Goal: Check status: Check status

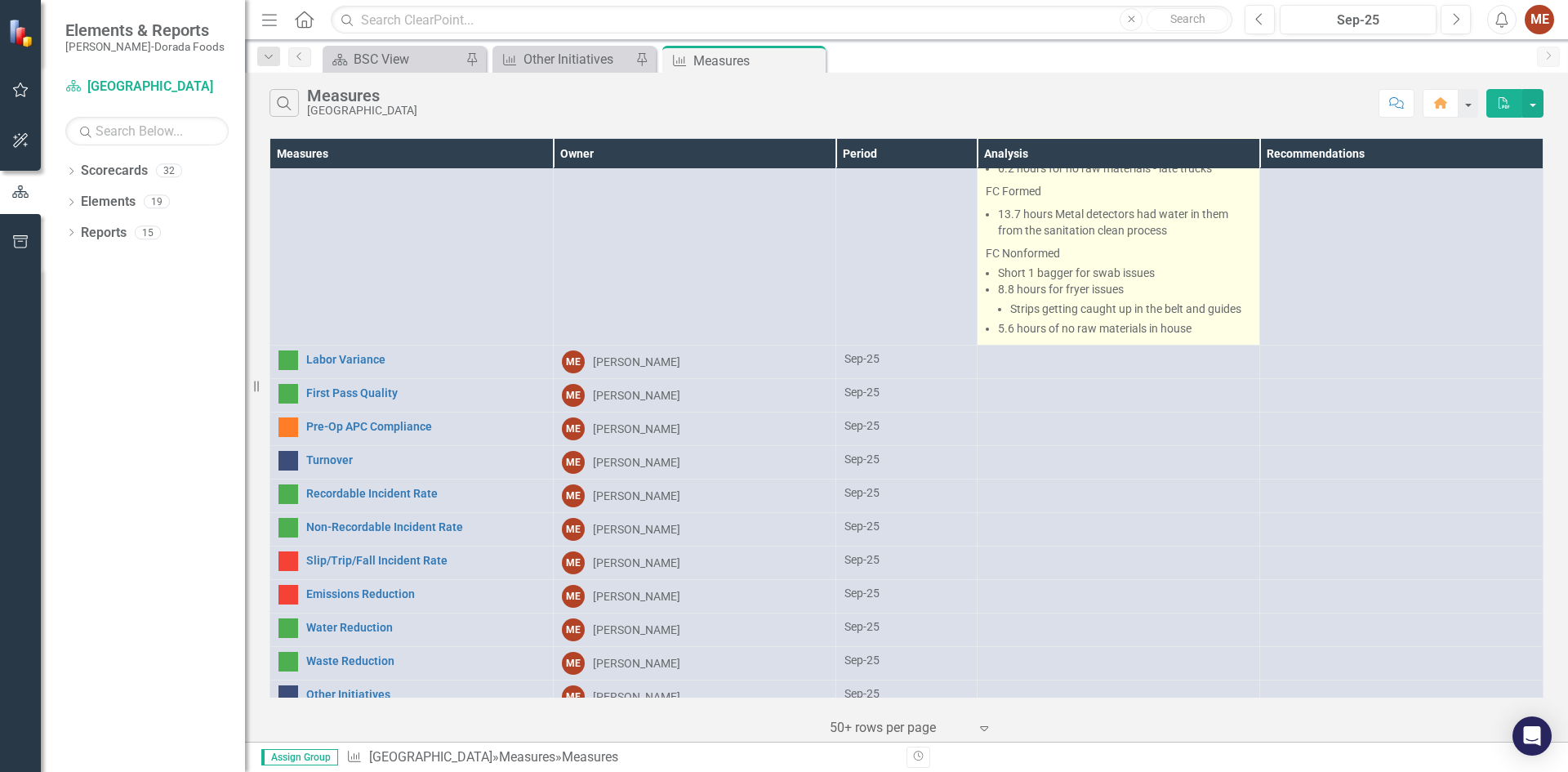
scroll to position [621, 0]
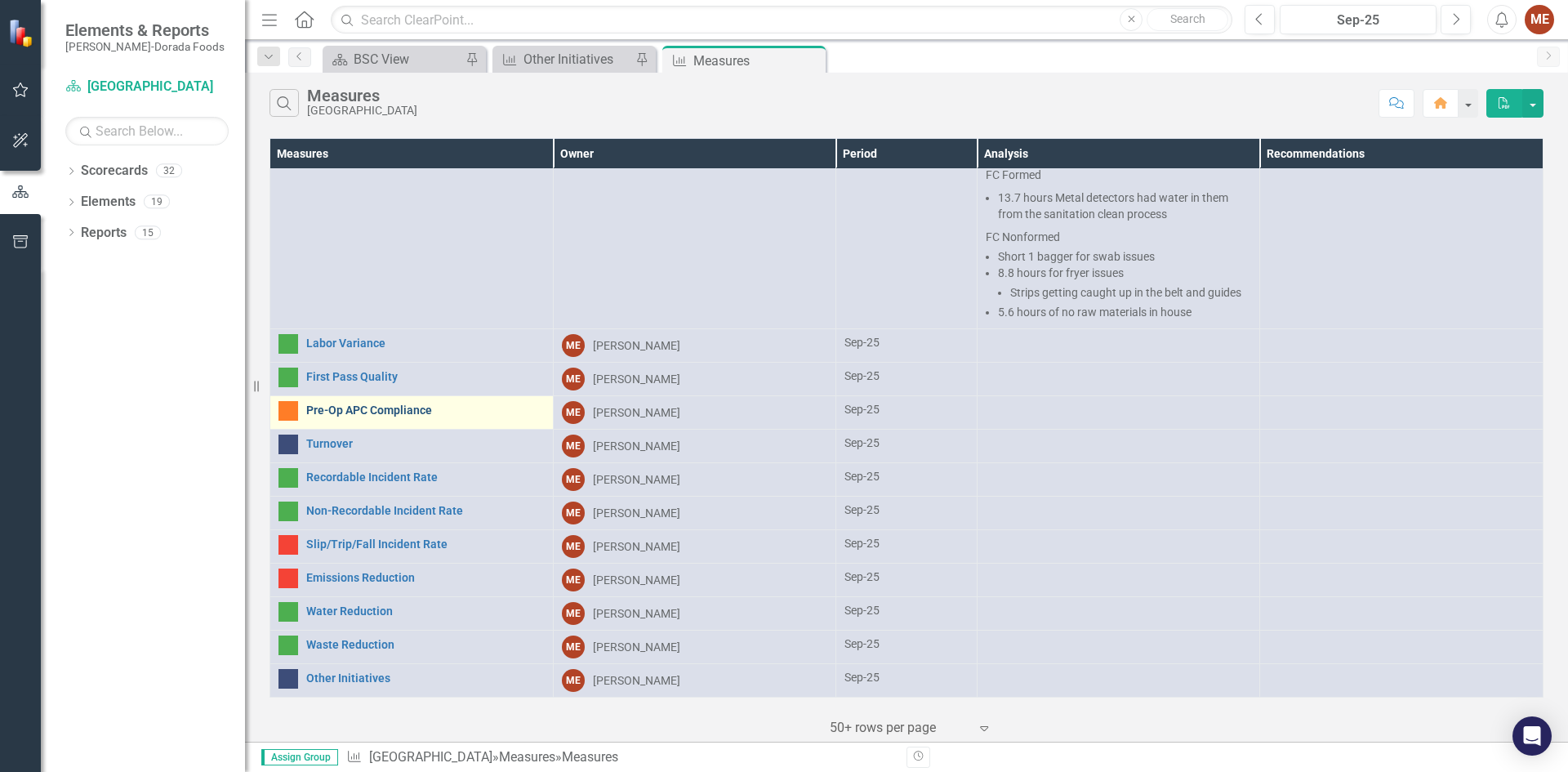
click at [415, 412] on link "Pre-Op APC Compliance" at bounding box center [425, 411] width 238 height 12
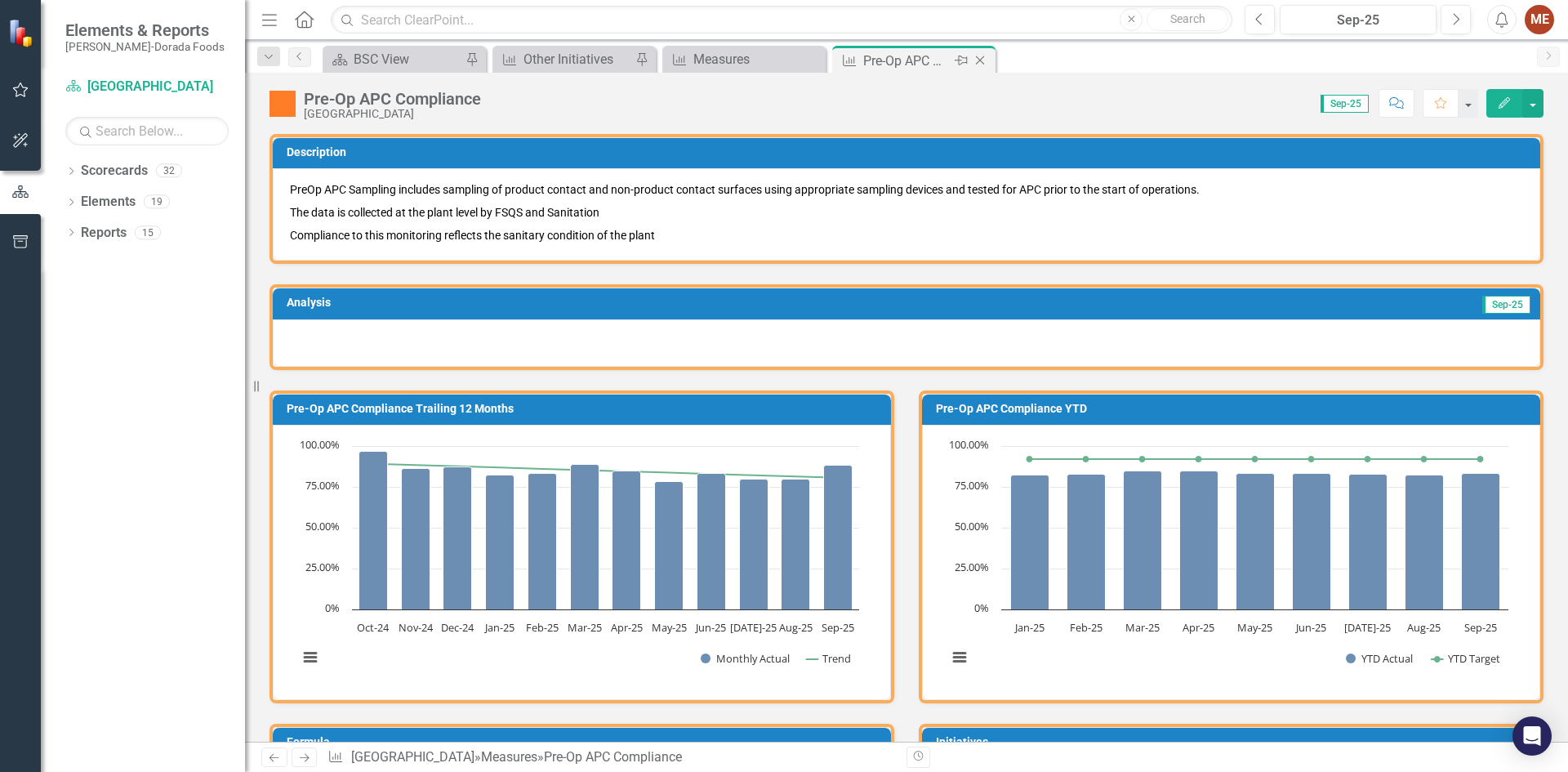
click at [982, 60] on icon "Close" at bounding box center [981, 61] width 16 height 13
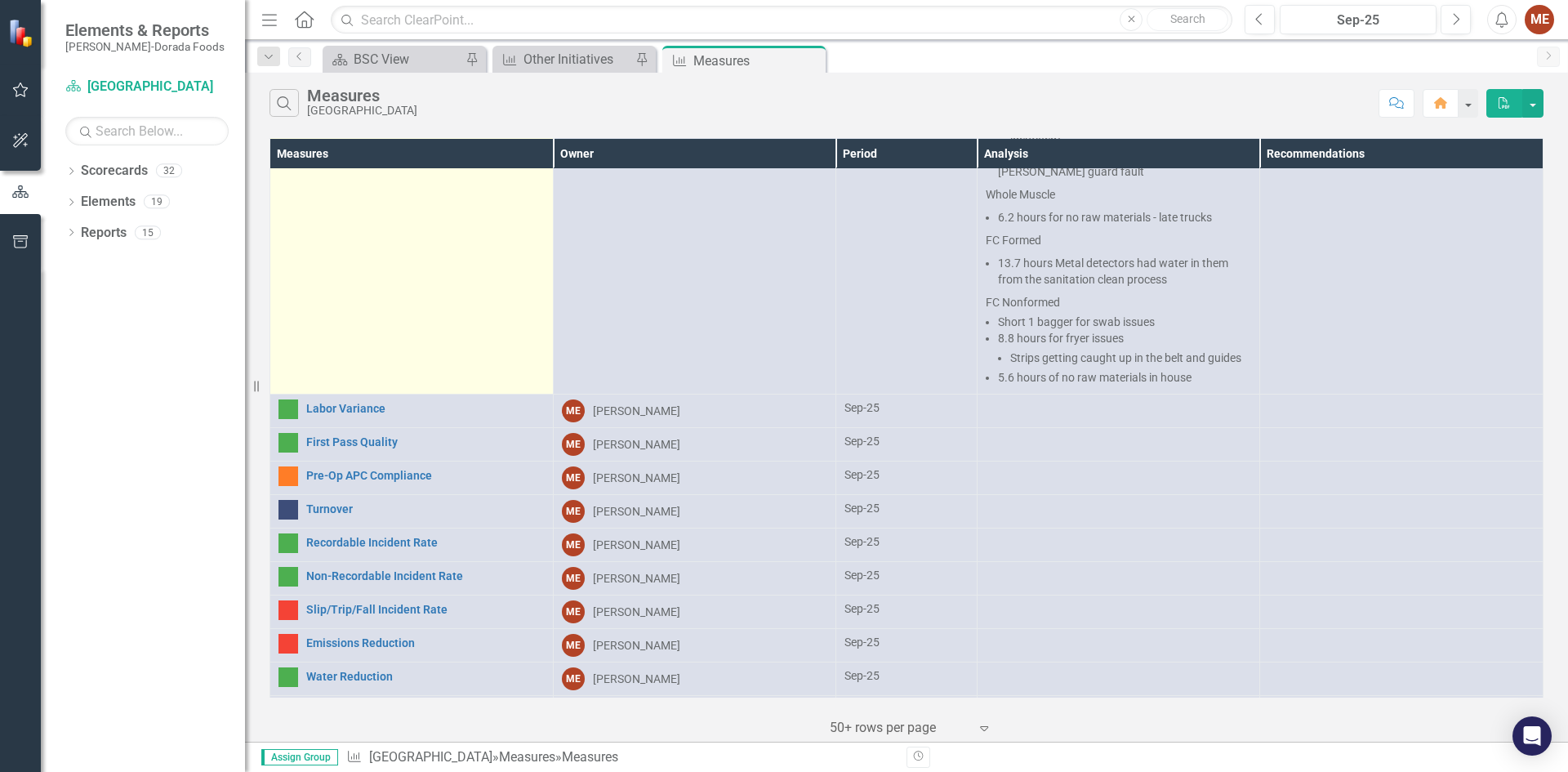
scroll to position [621, 0]
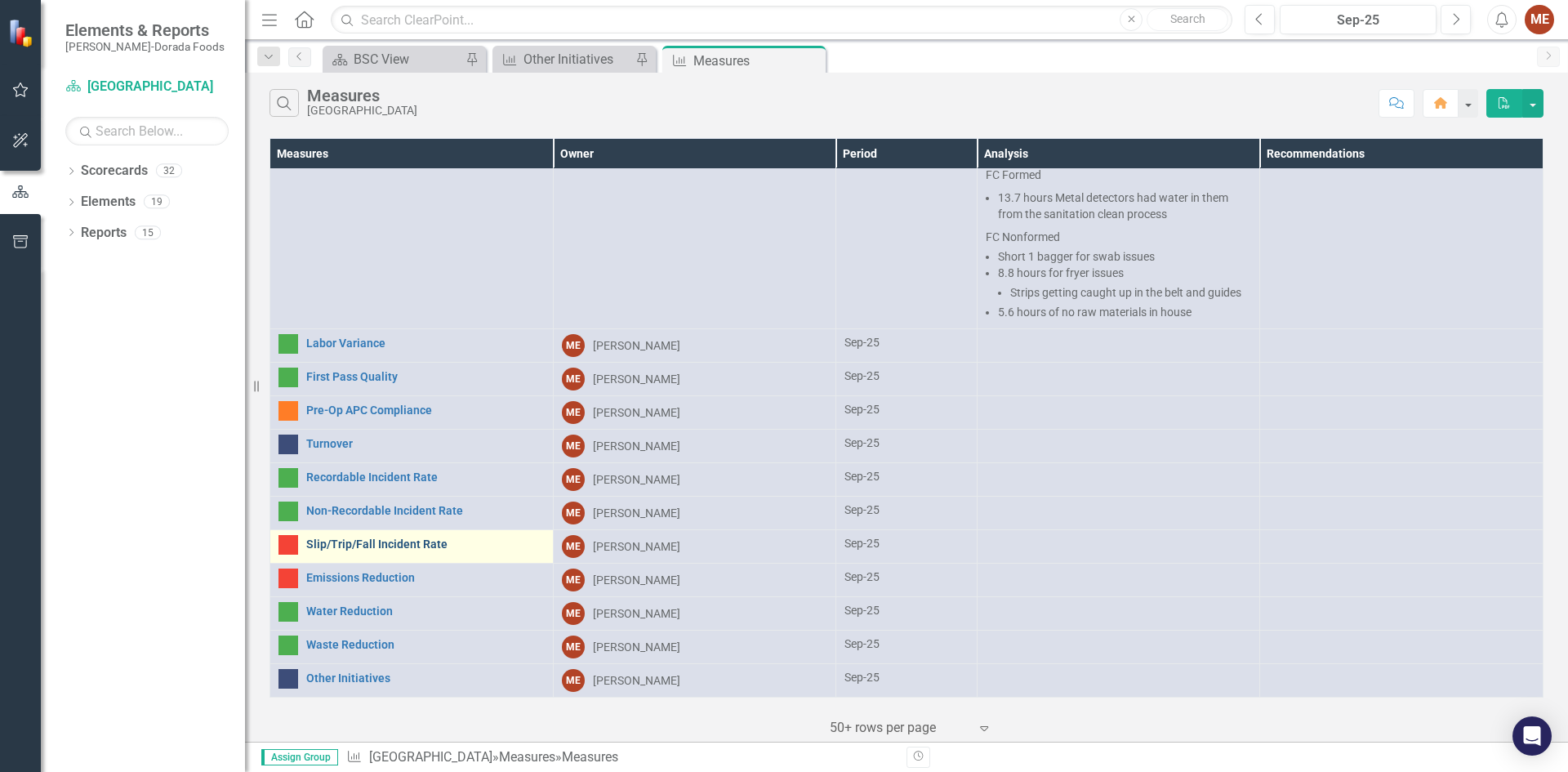
click at [427, 538] on link "Slip/Trip/Fall Incident Rate" at bounding box center [425, 544] width 238 height 12
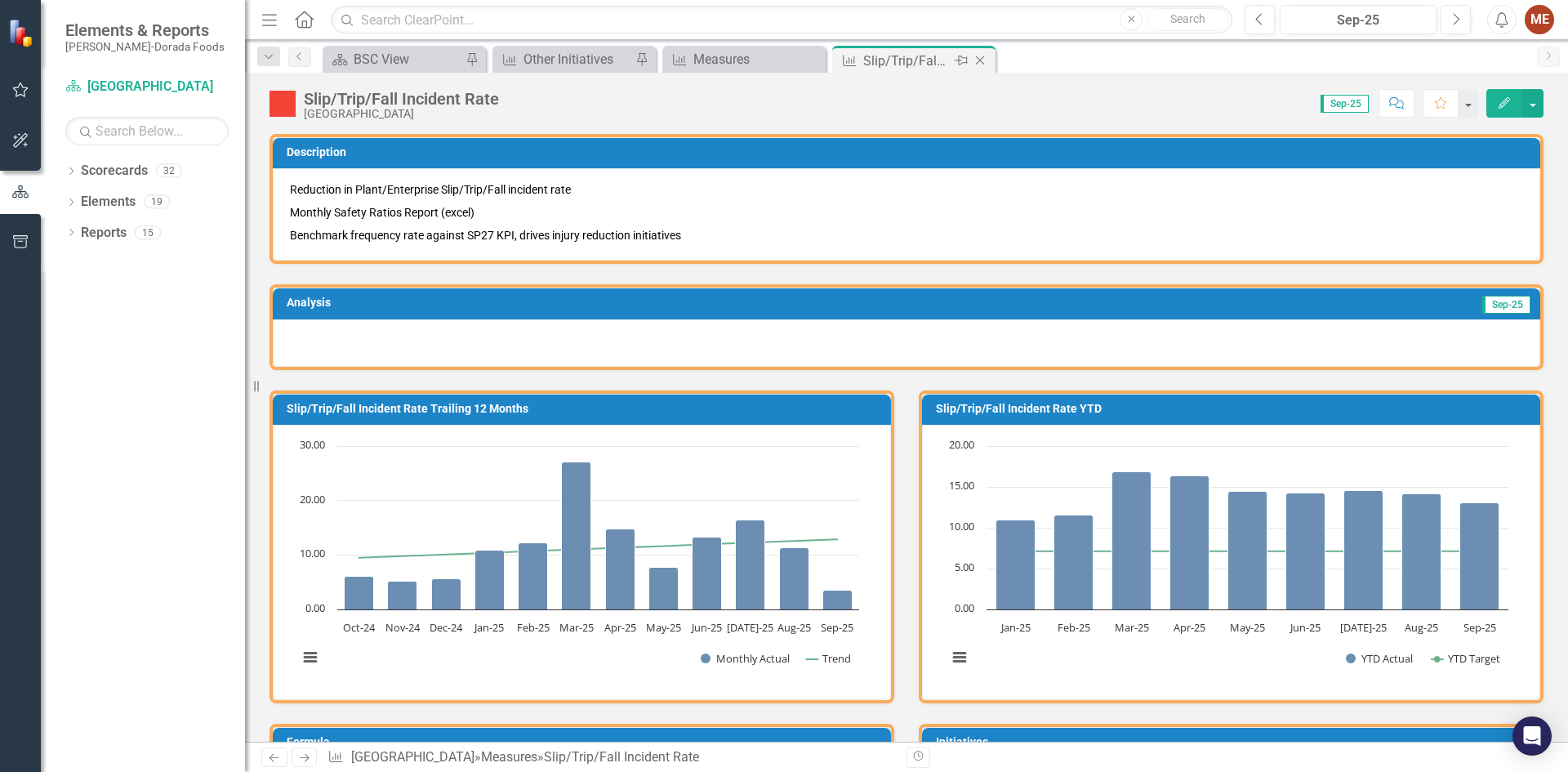
click at [985, 57] on icon "Close" at bounding box center [981, 61] width 16 height 13
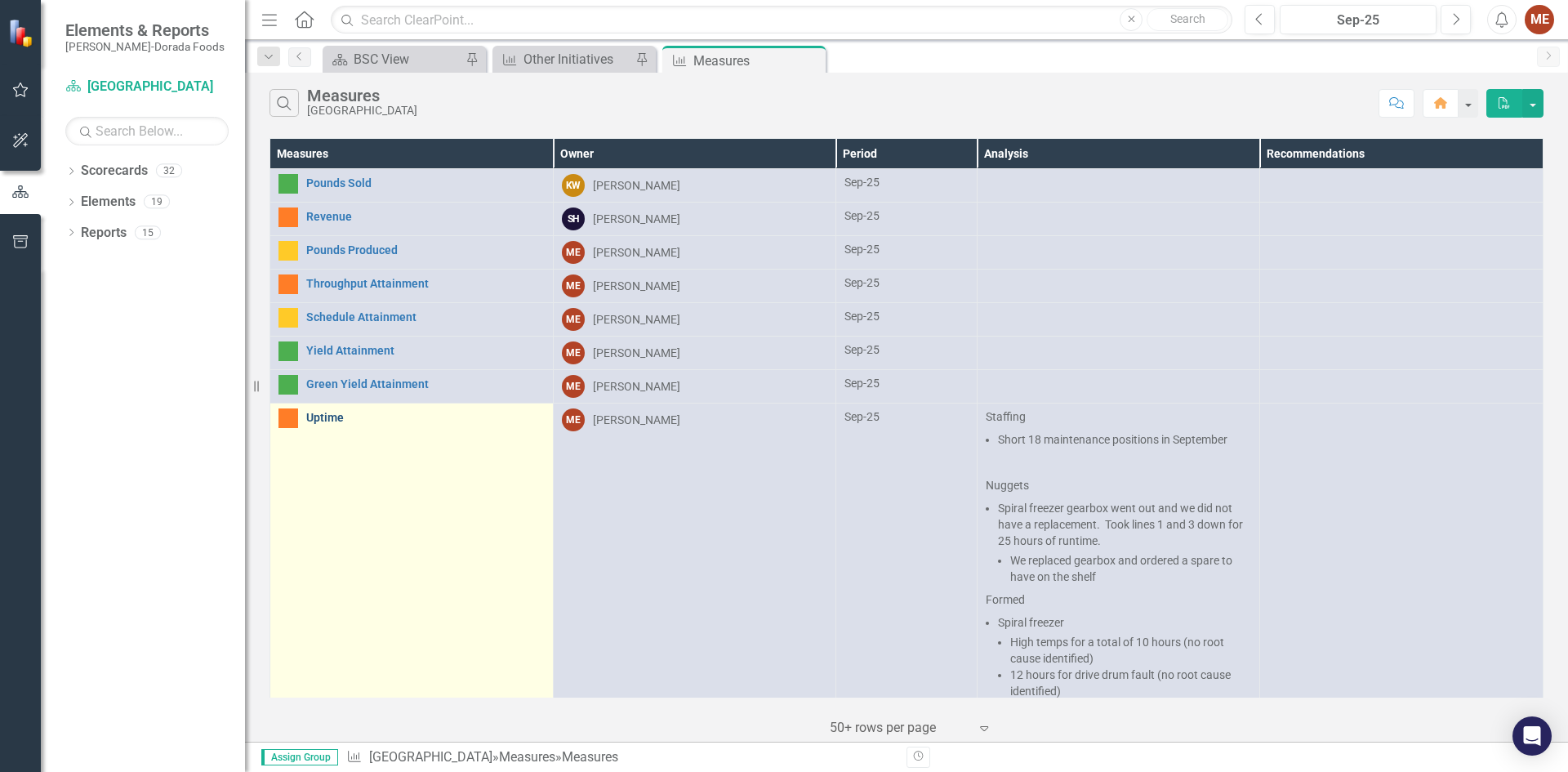
click at [317, 416] on link "Uptime" at bounding box center [425, 418] width 238 height 12
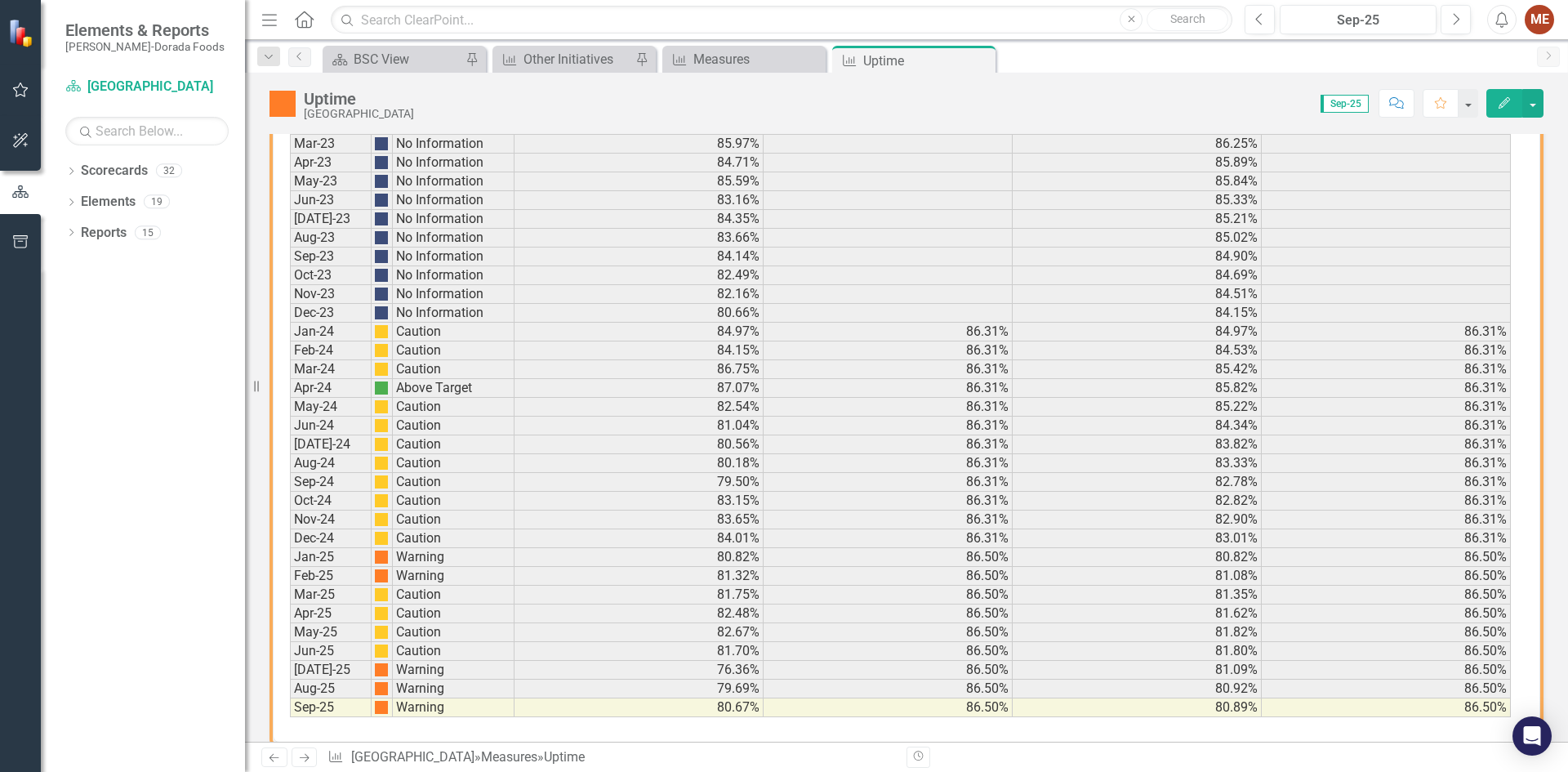
scroll to position [1617, 0]
